Goal: Find contact information: Find contact information

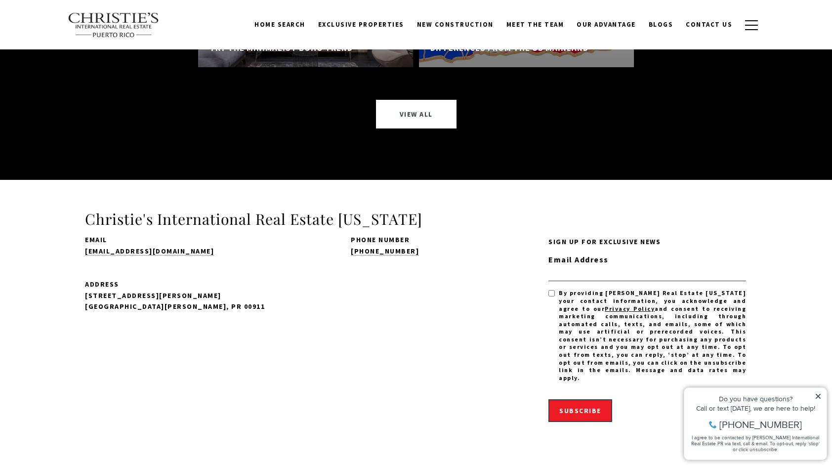
scroll to position [7249, 0]
click at [445, 26] on span "New Construction" at bounding box center [455, 24] width 77 height 8
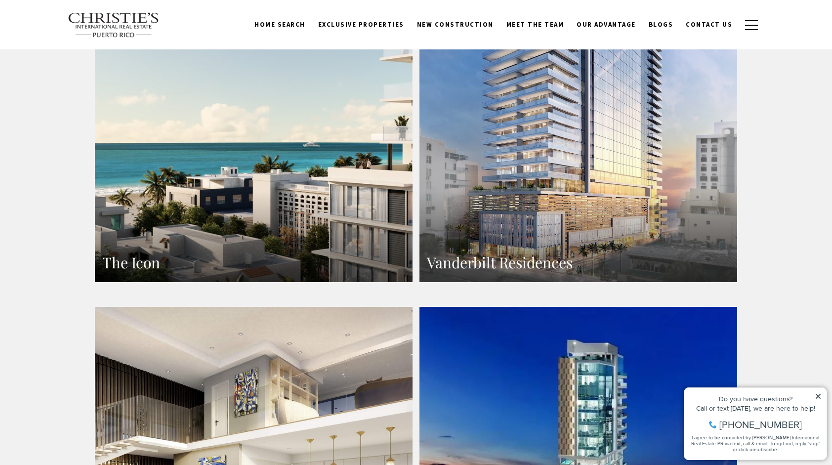
scroll to position [731, 0]
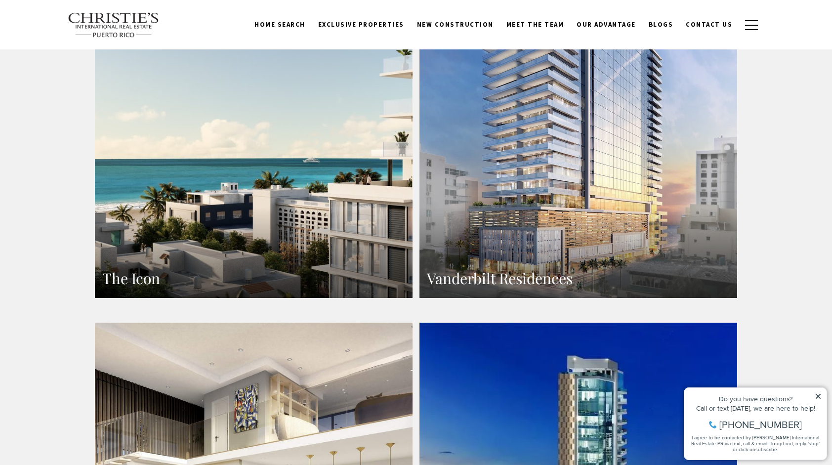
click at [255, 171] on link "The Icon" at bounding box center [254, 104] width 318 height 388
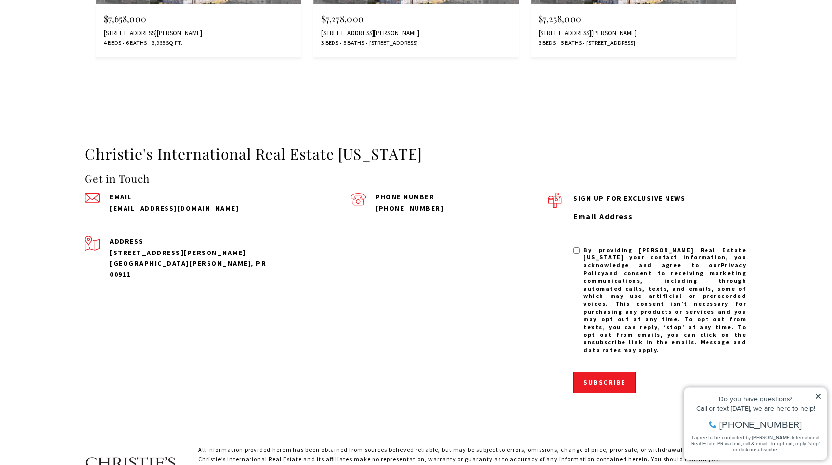
scroll to position [6440, 0]
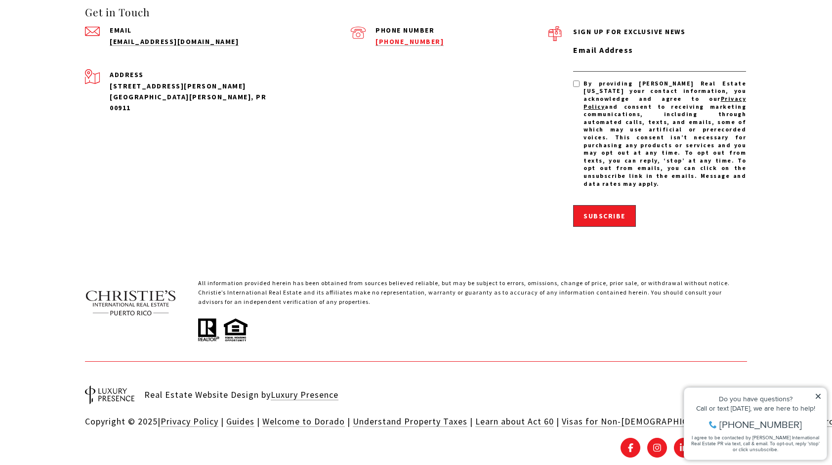
click at [388, 37] on link "[PHONE_NUMBER]" at bounding box center [409, 41] width 68 height 9
